Goal: Find specific page/section: Find specific page/section

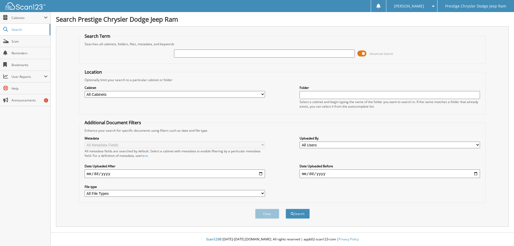
click at [198, 54] on input "text" at bounding box center [264, 53] width 180 height 8
type input "1"
click at [203, 54] on input "text" at bounding box center [264, 53] width 180 height 8
paste input "10702A"
type input "10702A"
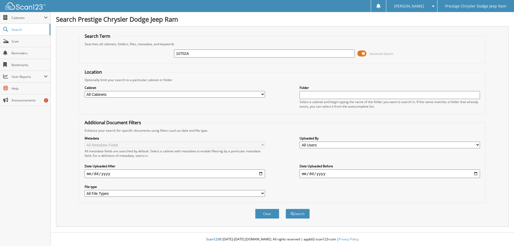
click at [285, 209] on button "Search" at bounding box center [297, 214] width 24 height 10
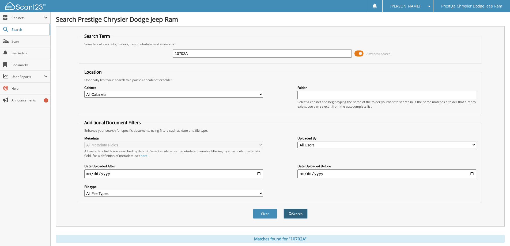
click at [299, 216] on button "Search" at bounding box center [295, 214] width 24 height 10
drag, startPoint x: 361, startPoint y: 53, endPoint x: 361, endPoint y: 60, distance: 6.7
click at [361, 54] on span at bounding box center [358, 53] width 9 height 8
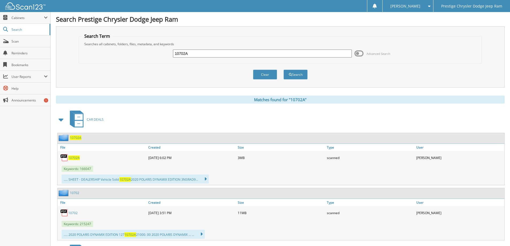
click at [71, 157] on span "10702A" at bounding box center [74, 157] width 12 height 5
